Goal: Task Accomplishment & Management: Complete application form

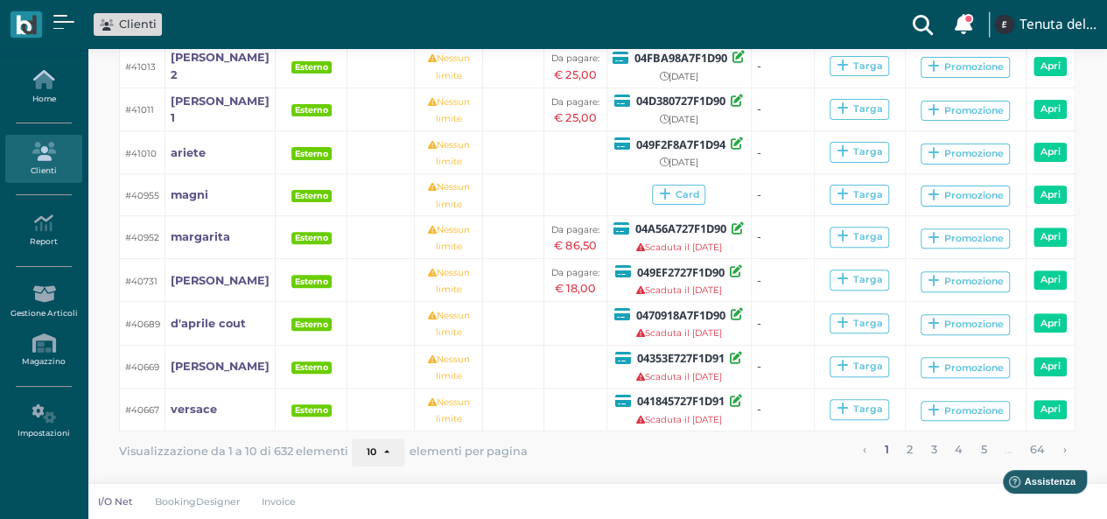
scroll to position [116, 0]
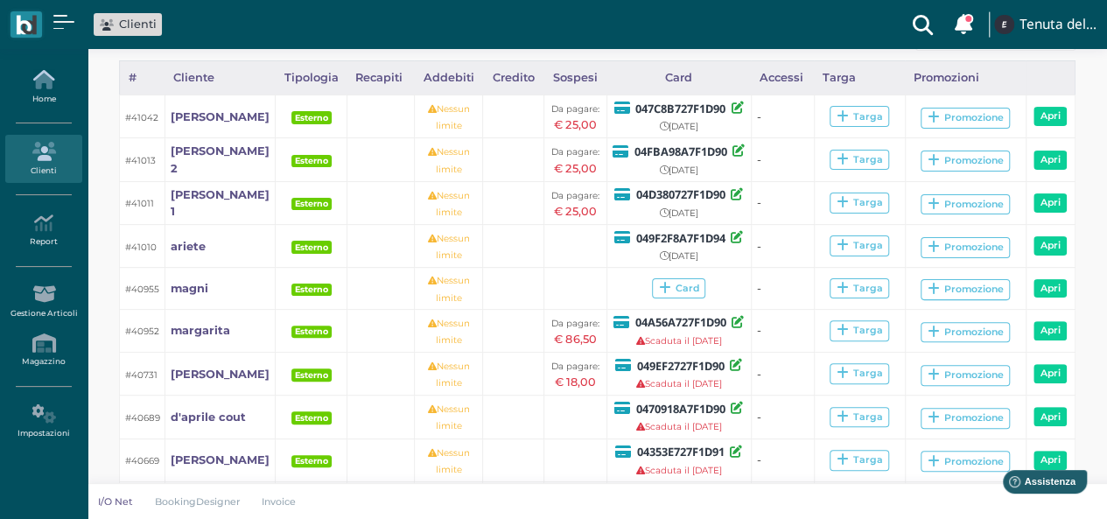
click at [40, 95] on link "Home" at bounding box center [43, 87] width 76 height 48
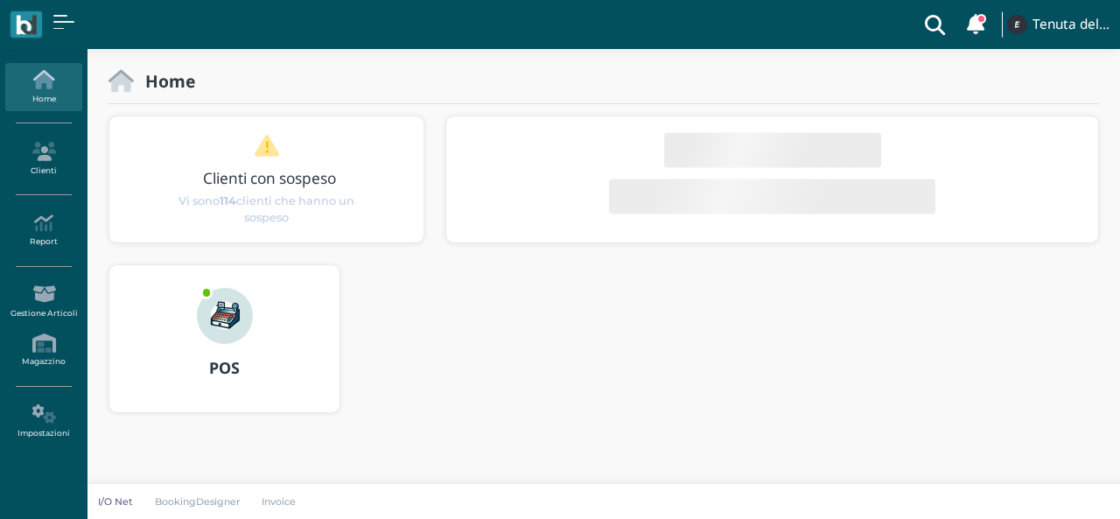
click at [233, 333] on img at bounding box center [225, 316] width 56 height 56
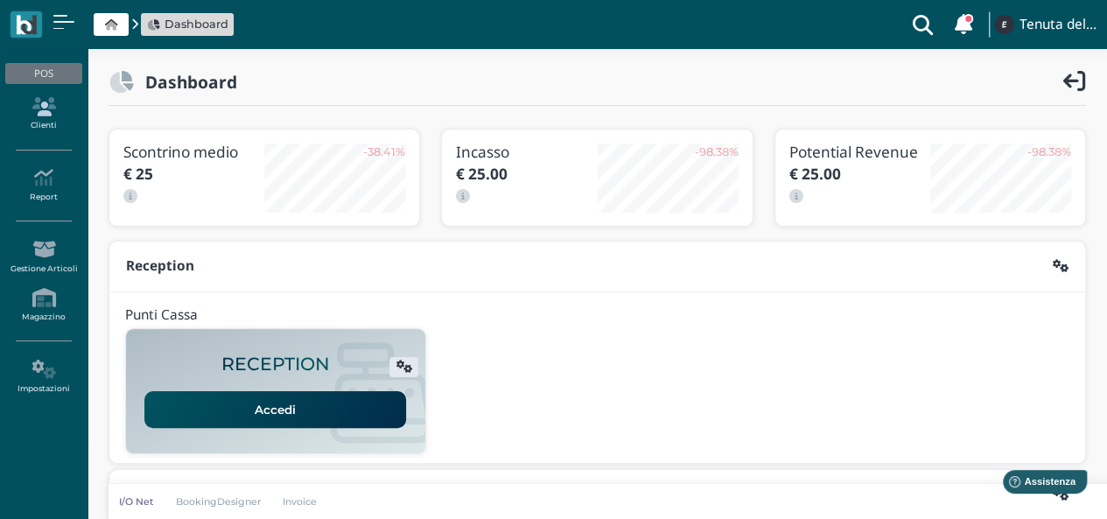
click at [36, 113] on icon at bounding box center [43, 106] width 76 height 19
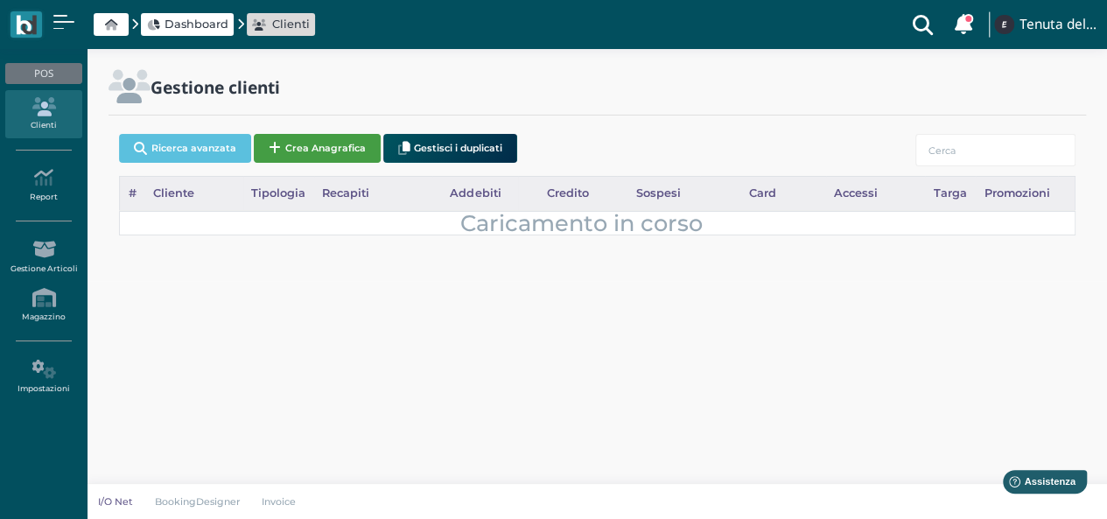
click at [291, 139] on button "Crea Anagrafica" at bounding box center [317, 148] width 127 height 29
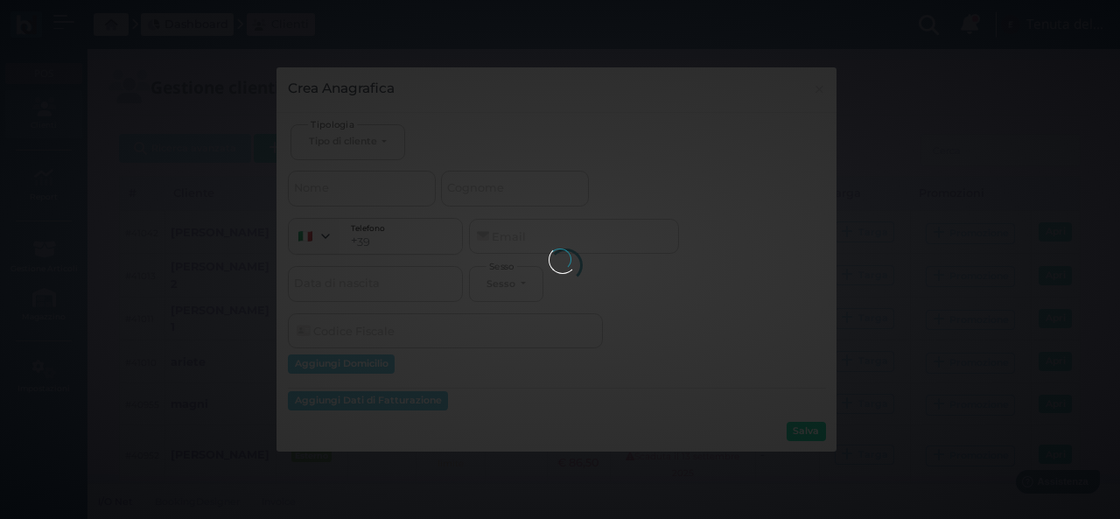
select select
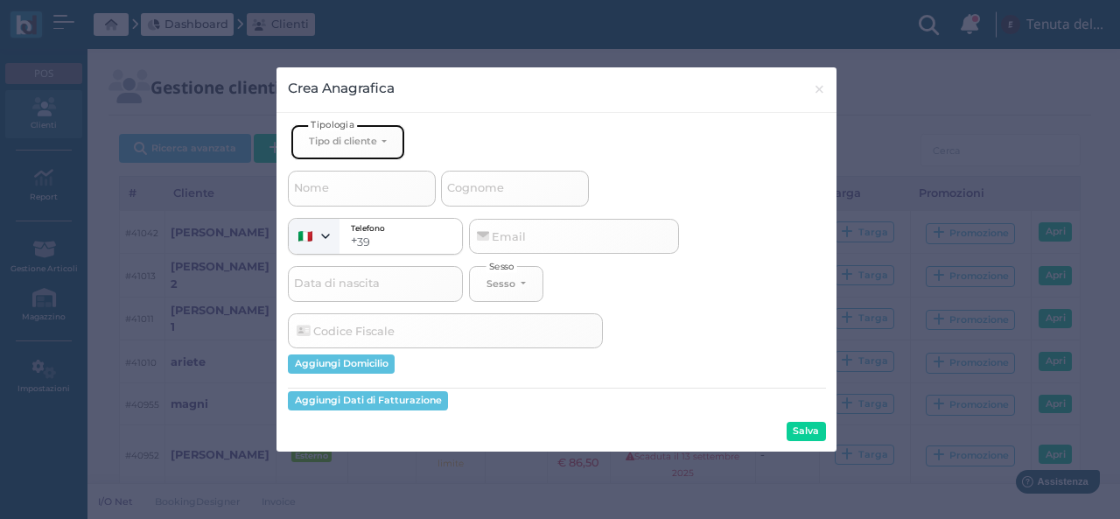
click at [347, 146] on button "Tipo di cliente" at bounding box center [348, 142] width 114 height 36
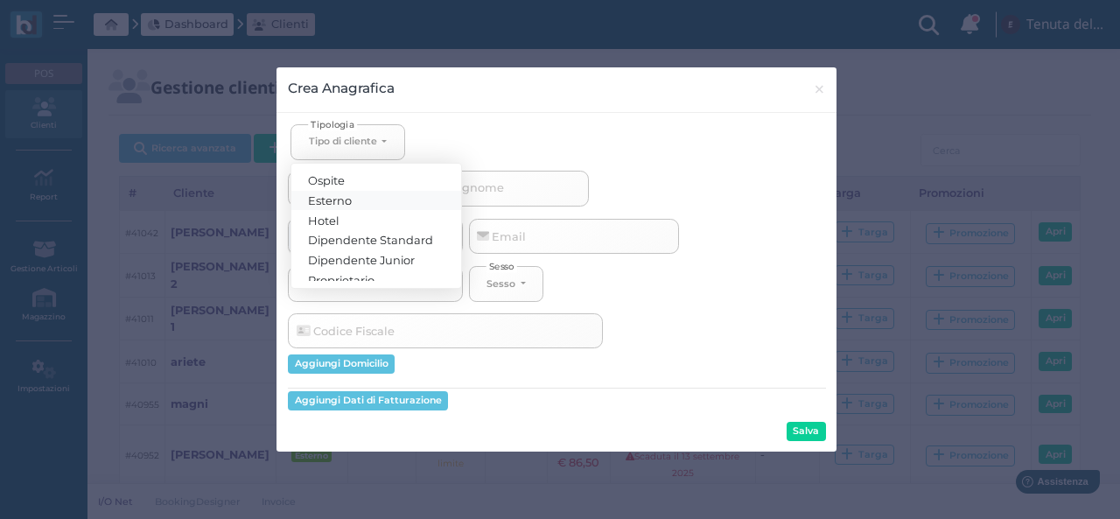
click at [345, 193] on span "Esterno" at bounding box center [331, 200] width 44 height 14
select select "[object Object]"
select select
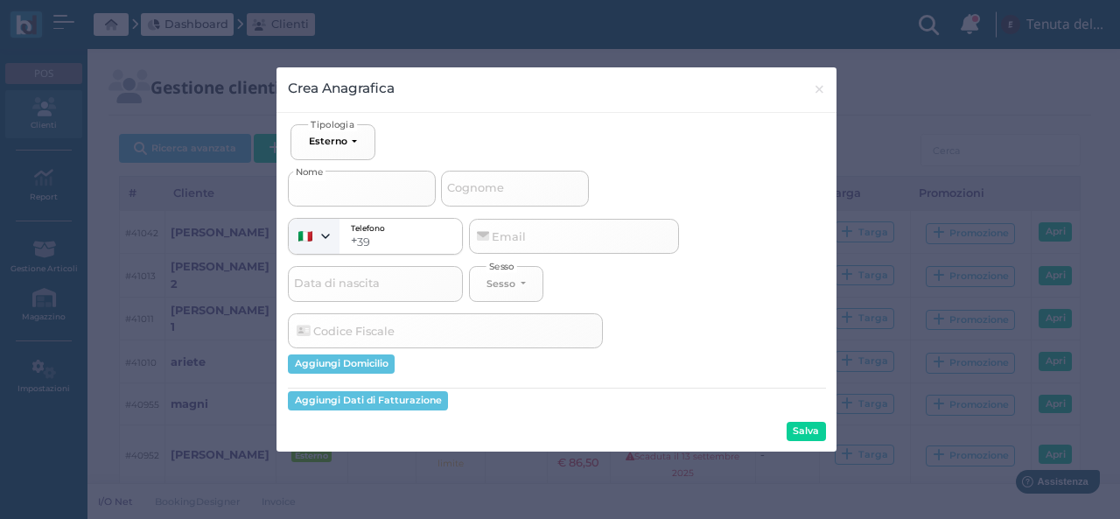
click at [339, 190] on input "Nome" at bounding box center [362, 188] width 148 height 35
type input "p"
select select
type input "pe"
select select
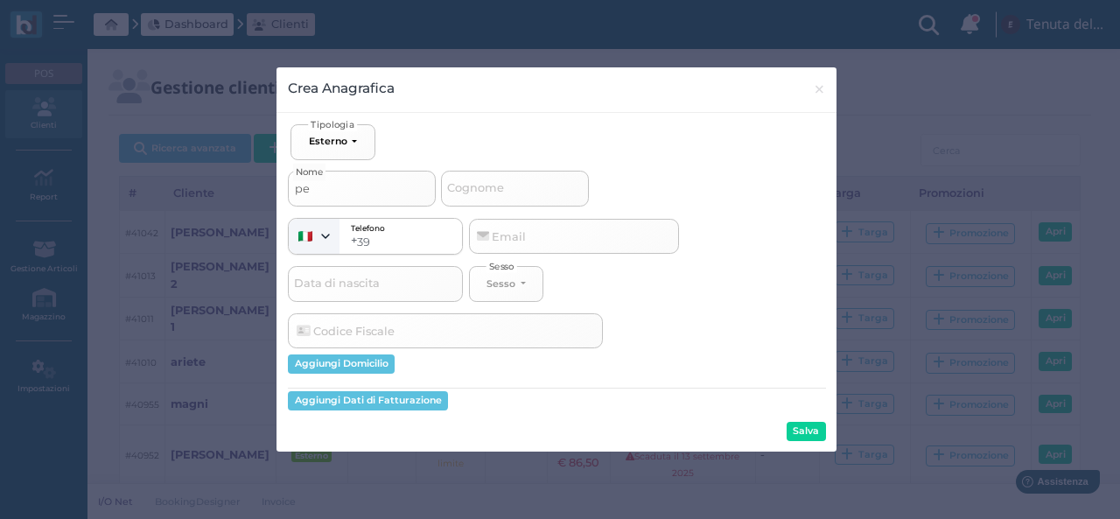
type input "pet"
select select
type input "pete"
select select
type input "peter"
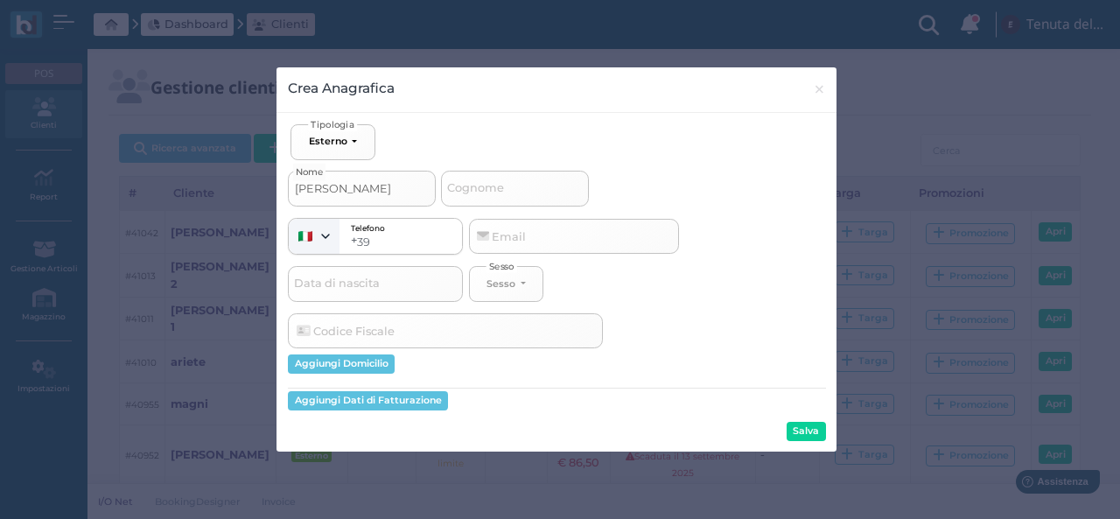
select select
type input "peter"
click at [805, 437] on button "Salva" at bounding box center [806, 431] width 39 height 19
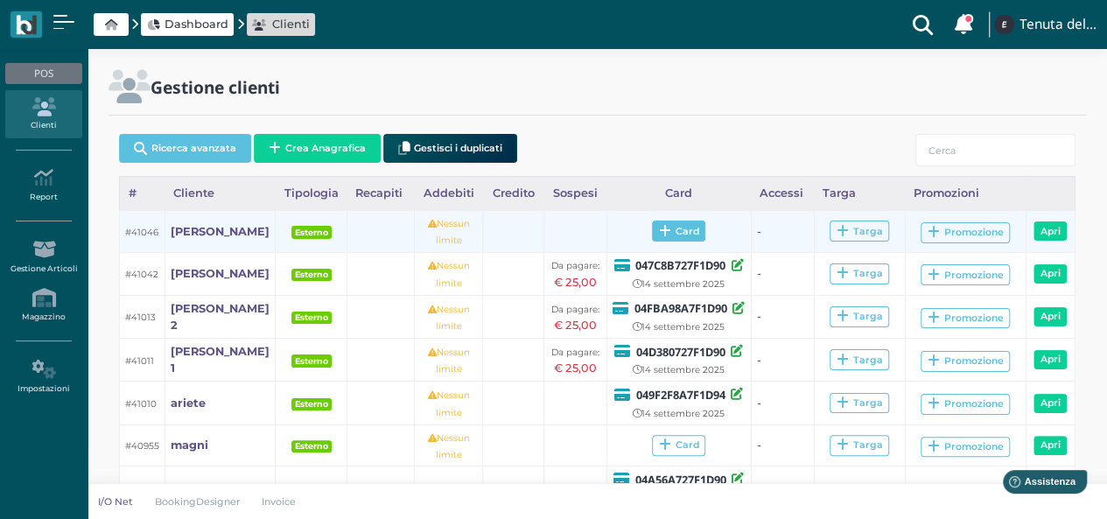
click at [676, 232] on span "Card" at bounding box center [678, 231] width 53 height 21
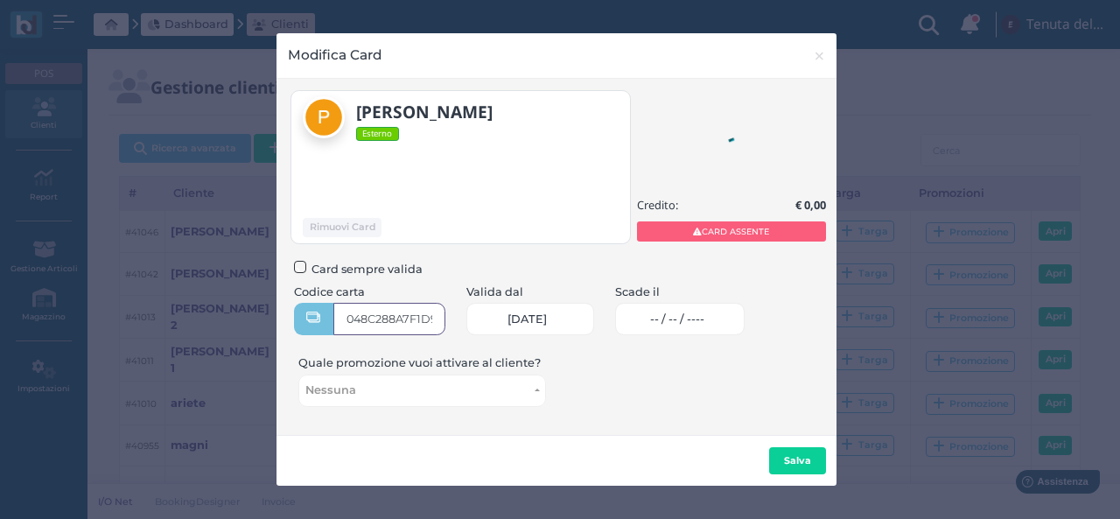
type input "048C288A7F1D90"
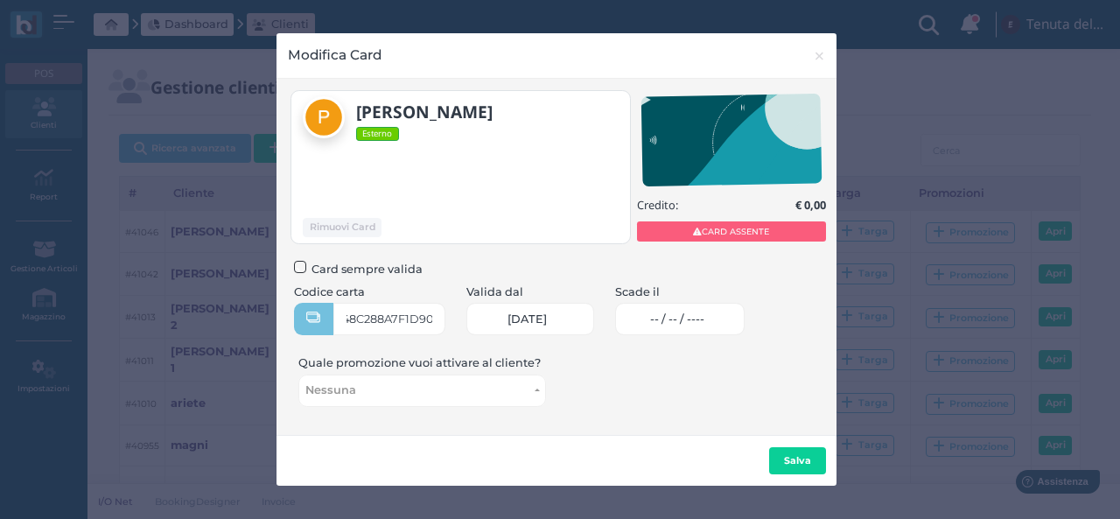
click at [688, 325] on span "-- / -- / ----" at bounding box center [677, 319] width 54 height 14
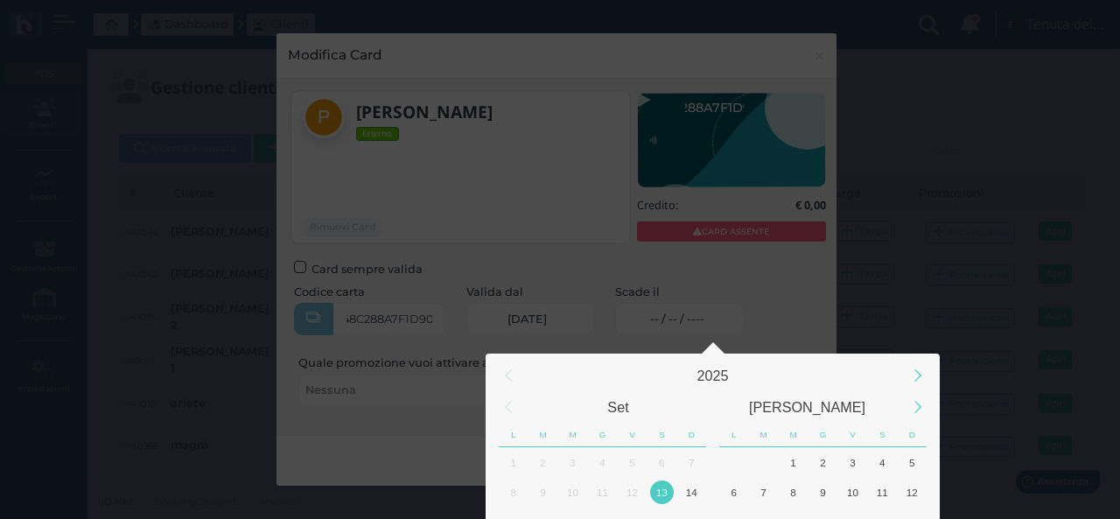
scroll to position [164, 0]
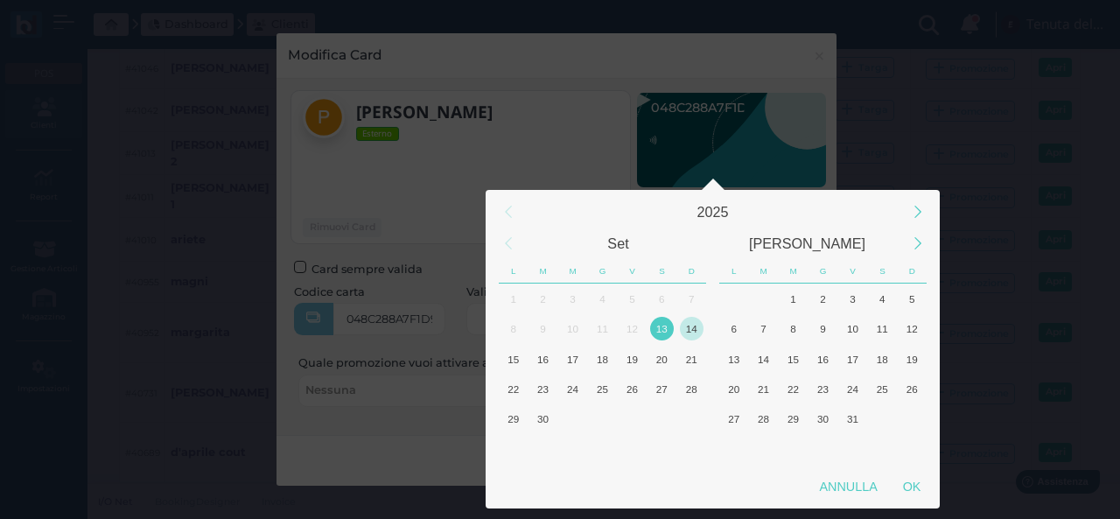
click at [688, 333] on div "14" at bounding box center [692, 329] width 24 height 24
click at [912, 487] on div "OK" at bounding box center [912, 487] width 44 height 32
type input "14/09/2025"
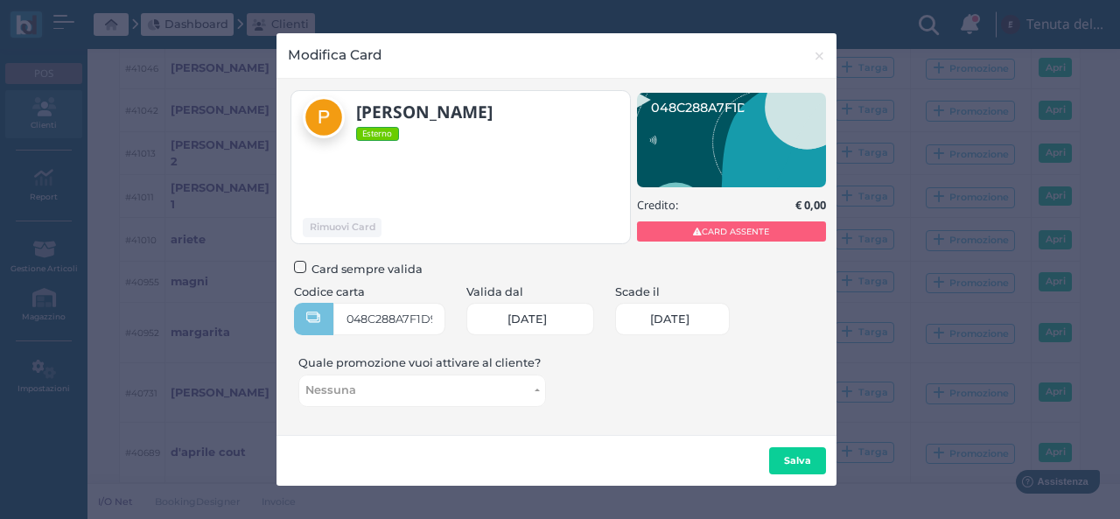
scroll to position [0, 74]
click at [789, 456] on b "Salva" at bounding box center [797, 460] width 27 height 12
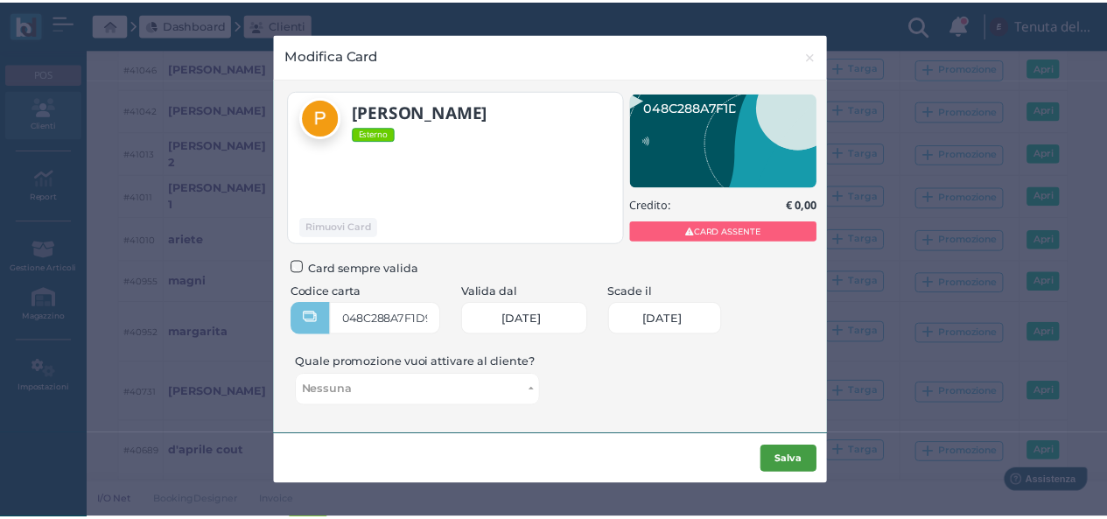
scroll to position [0, 0]
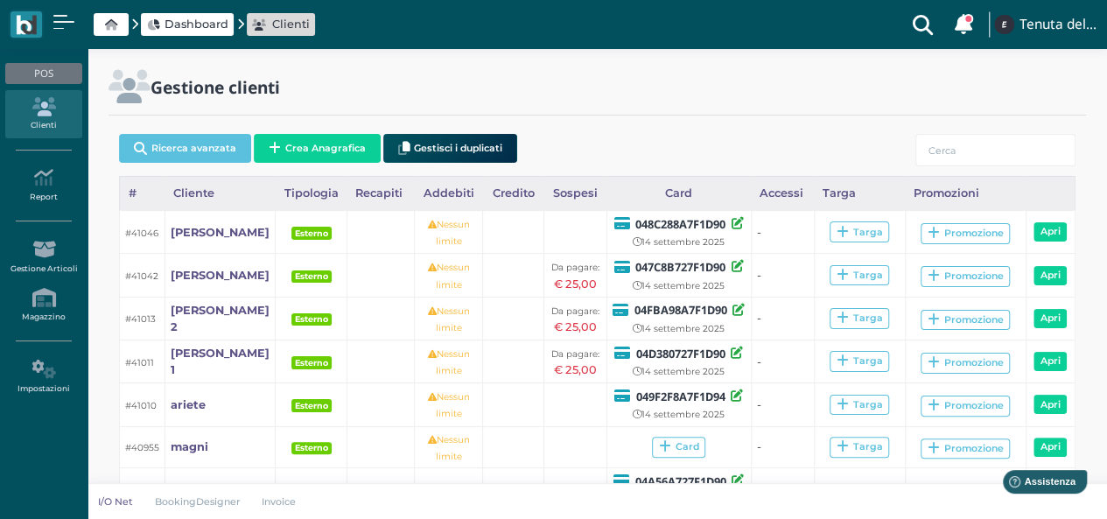
click at [42, 95] on link "Clienti" at bounding box center [43, 114] width 76 height 48
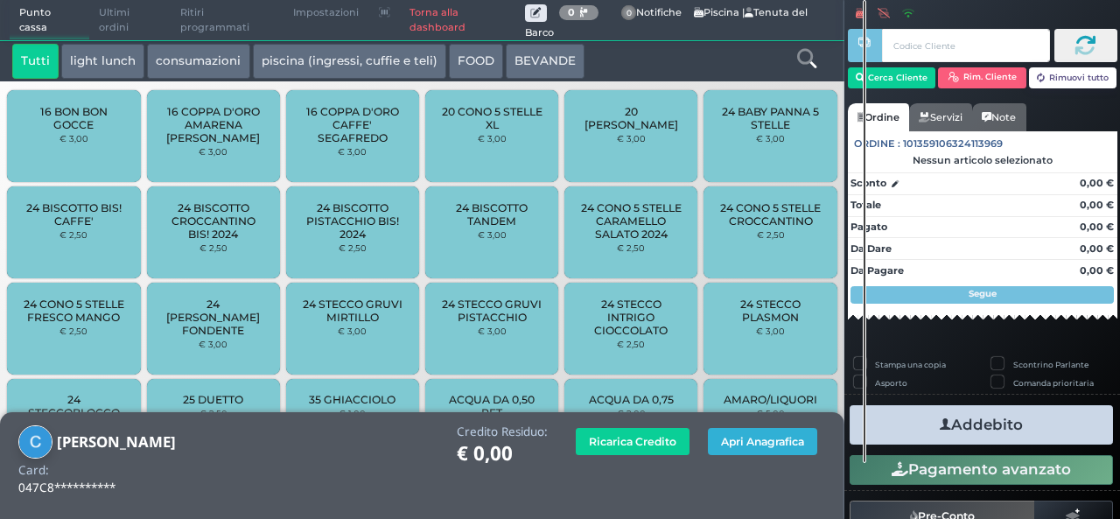
scroll to position [249, 0]
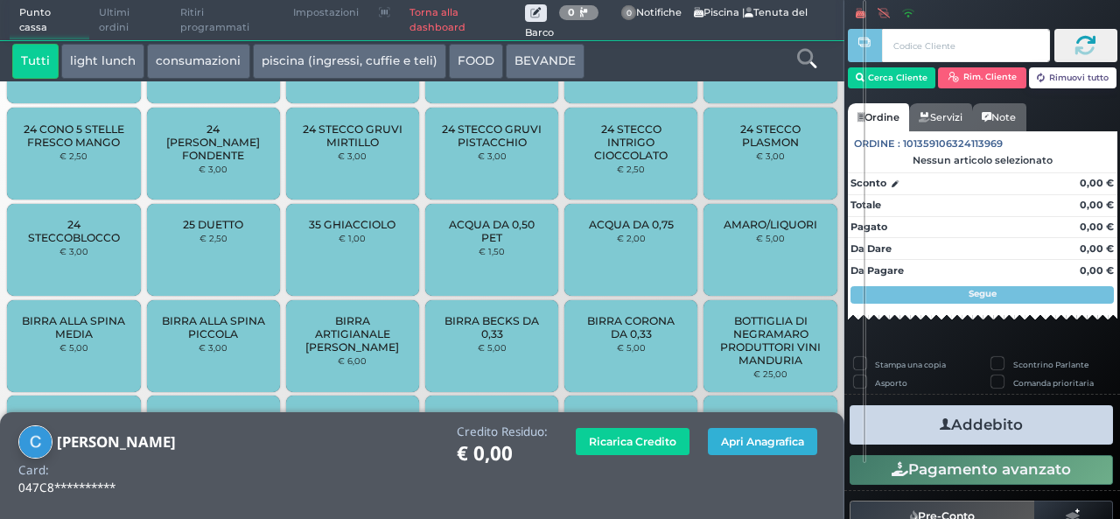
click at [761, 444] on button "Apri Anagrafica" at bounding box center [762, 441] width 109 height 27
click at [766, 440] on button "Apri Anagrafica" at bounding box center [762, 441] width 109 height 27
